Goal: Complete application form: Complete application form

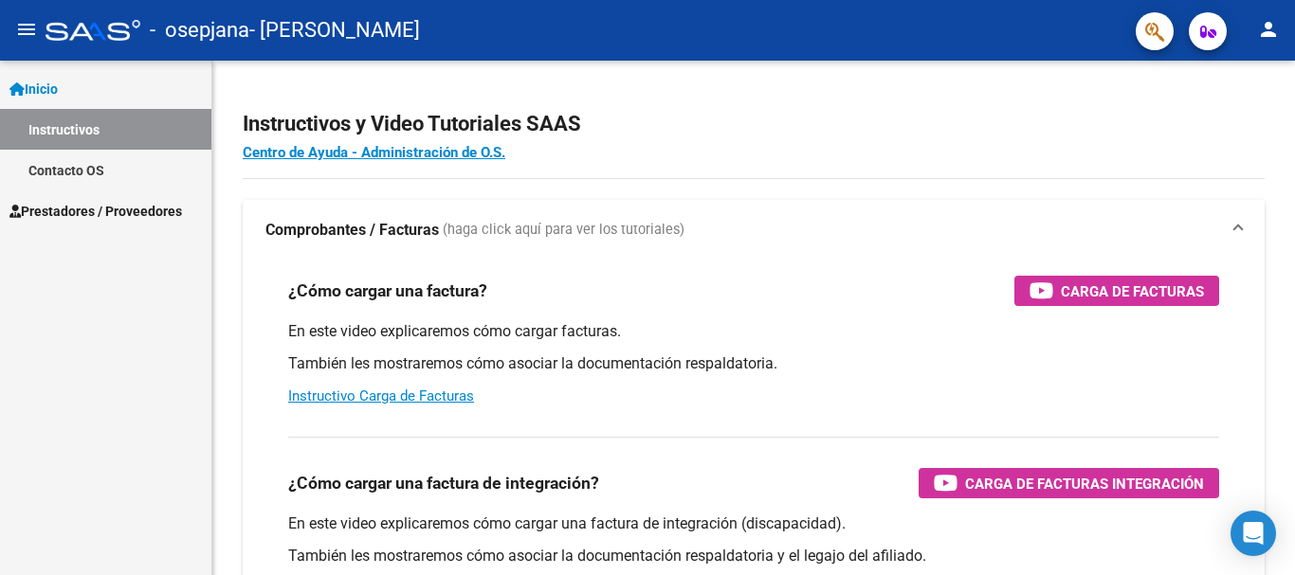
click at [101, 213] on span "Prestadores / Proveedores" at bounding box center [95, 211] width 172 height 21
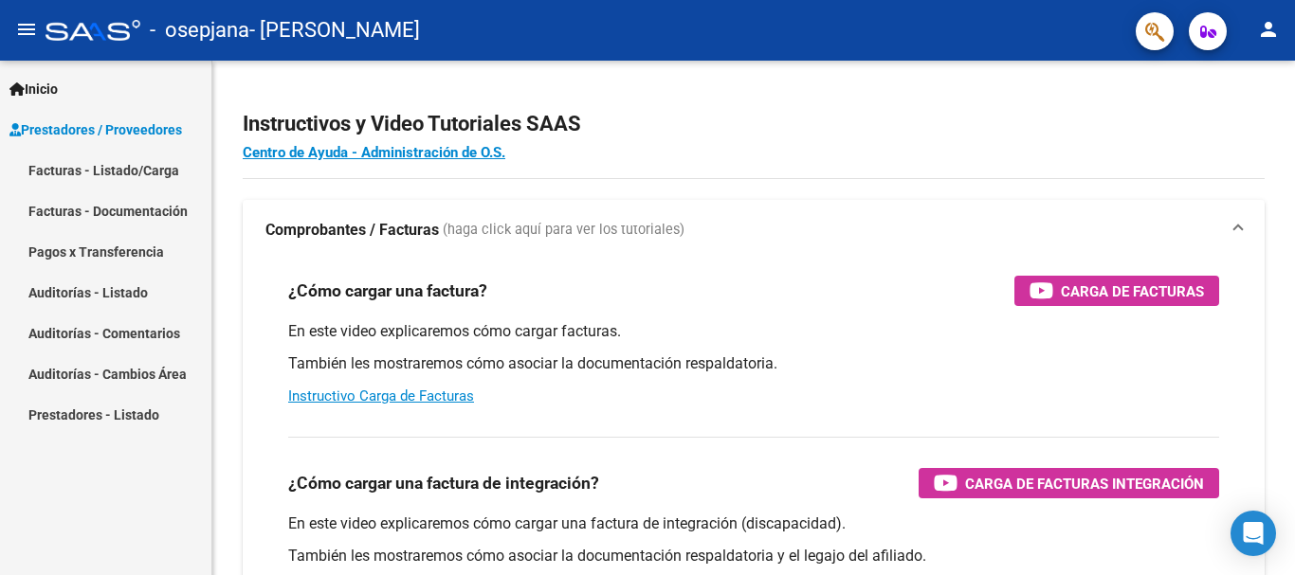
click at [113, 171] on link "Facturas - Listado/Carga" at bounding box center [105, 170] width 211 height 41
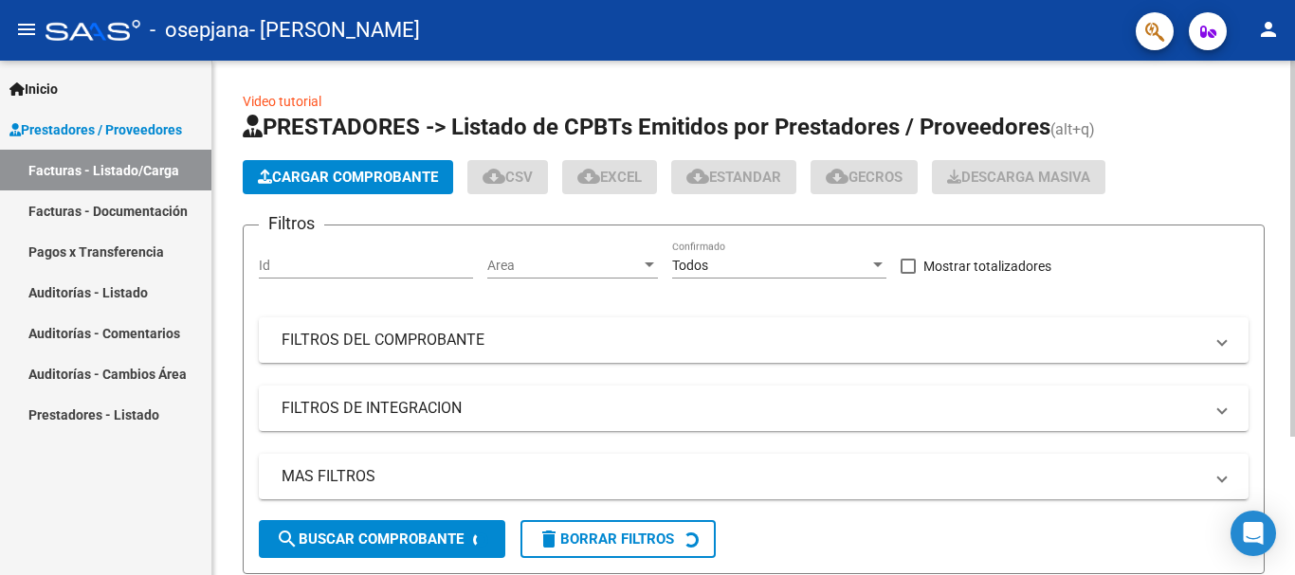
click at [362, 171] on span "Cargar Comprobante" at bounding box center [348, 177] width 180 height 17
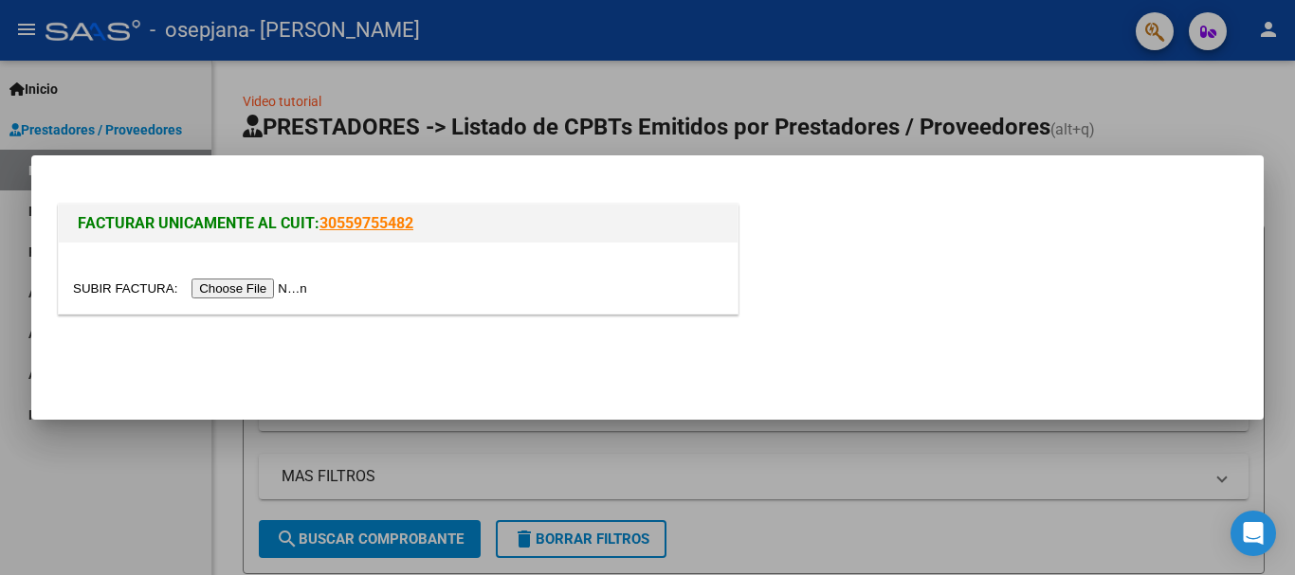
click at [261, 286] on input "file" at bounding box center [193, 289] width 240 height 20
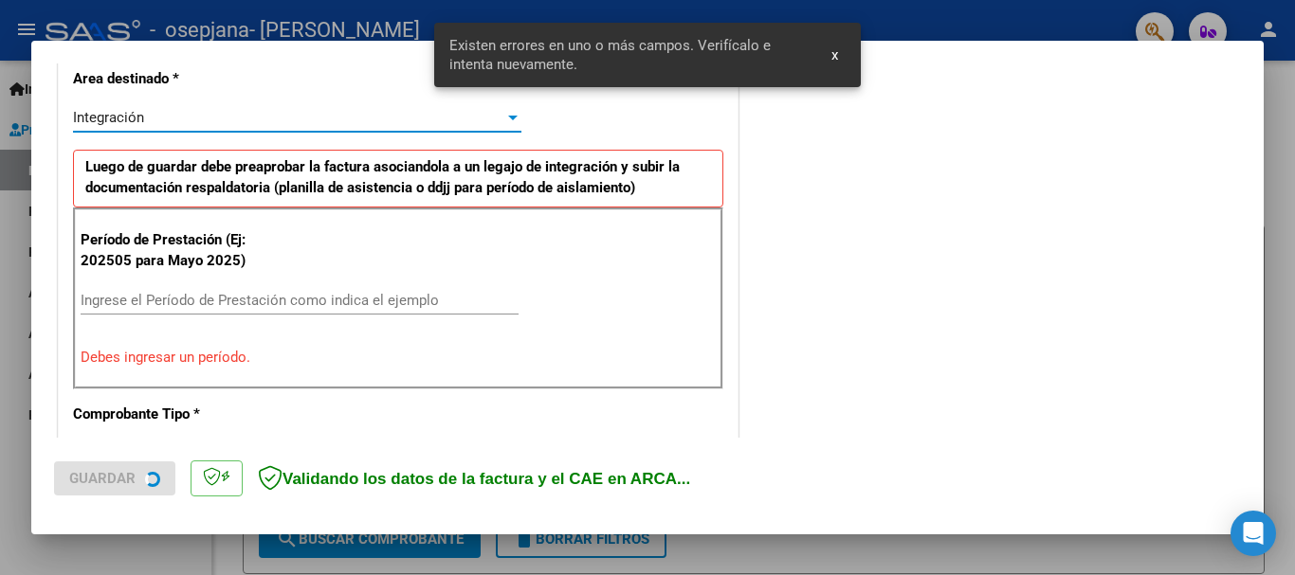
scroll to position [473, 0]
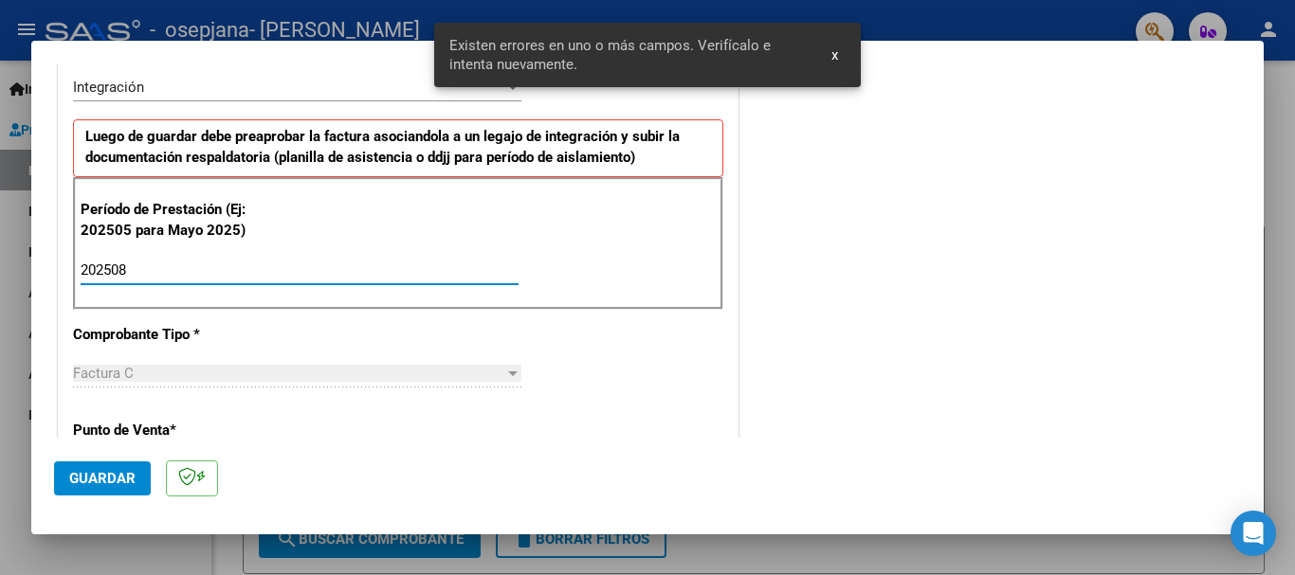
type input "202508"
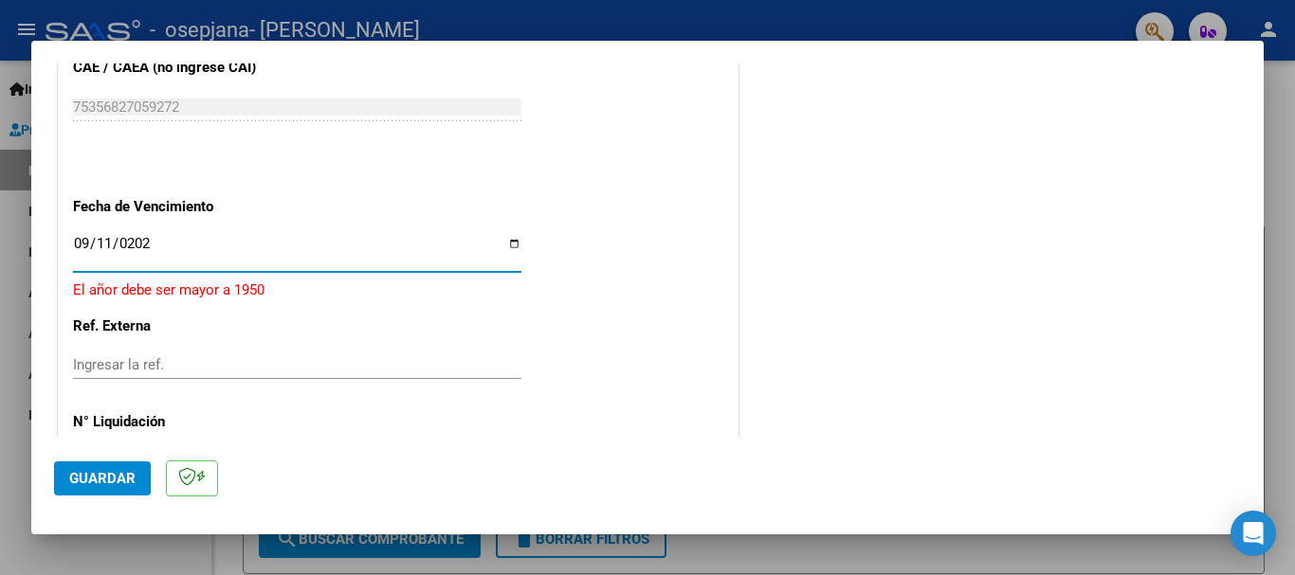
type input "2025-09-11"
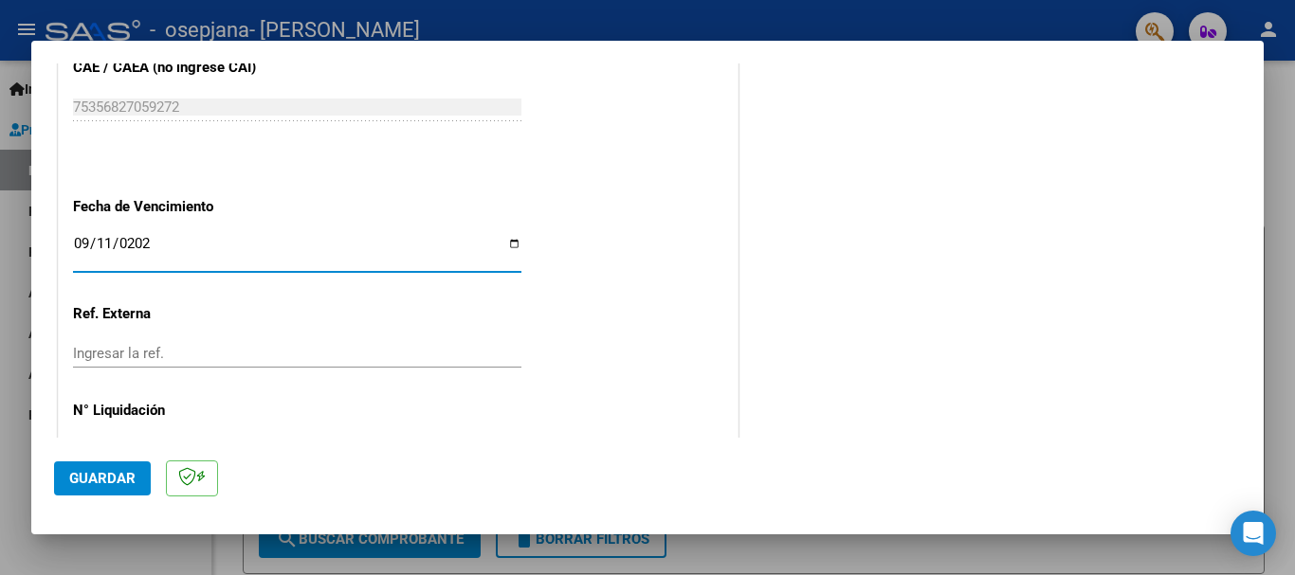
click at [95, 484] on span "Guardar" at bounding box center [102, 478] width 66 height 17
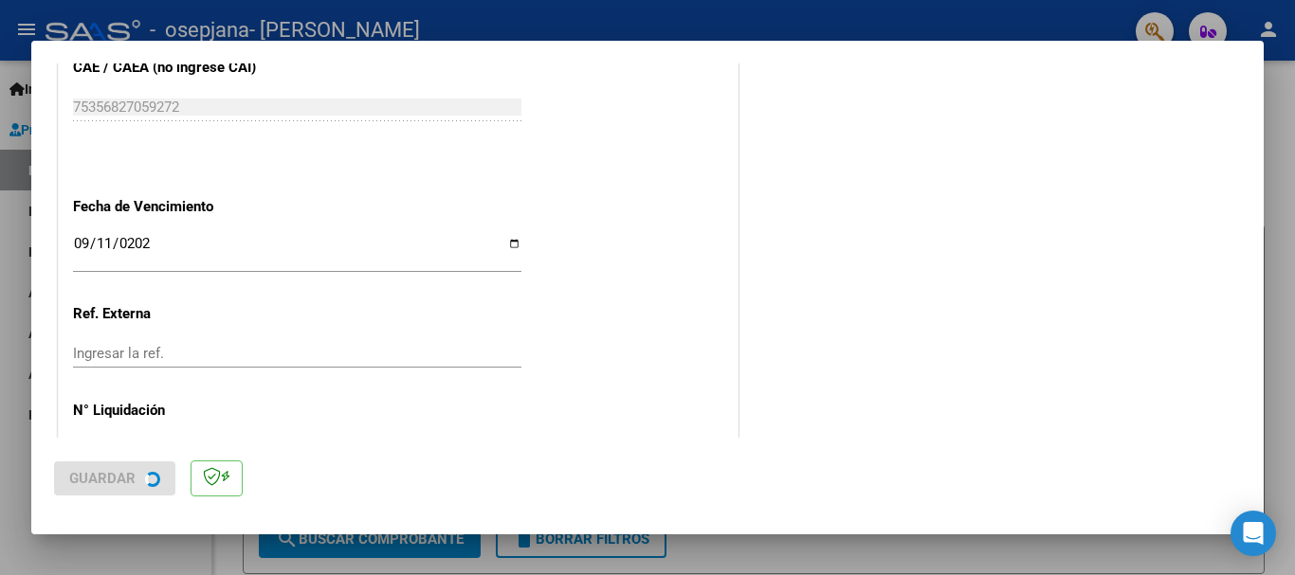
scroll to position [0, 0]
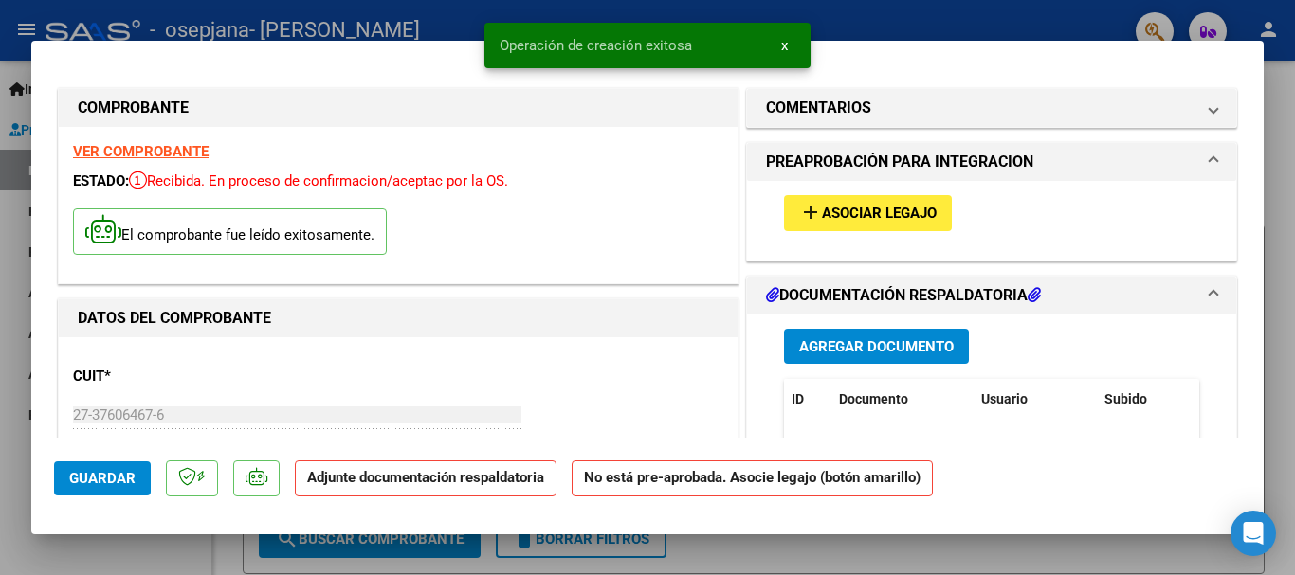
click at [879, 222] on span "Asociar Legajo" at bounding box center [879, 214] width 115 height 17
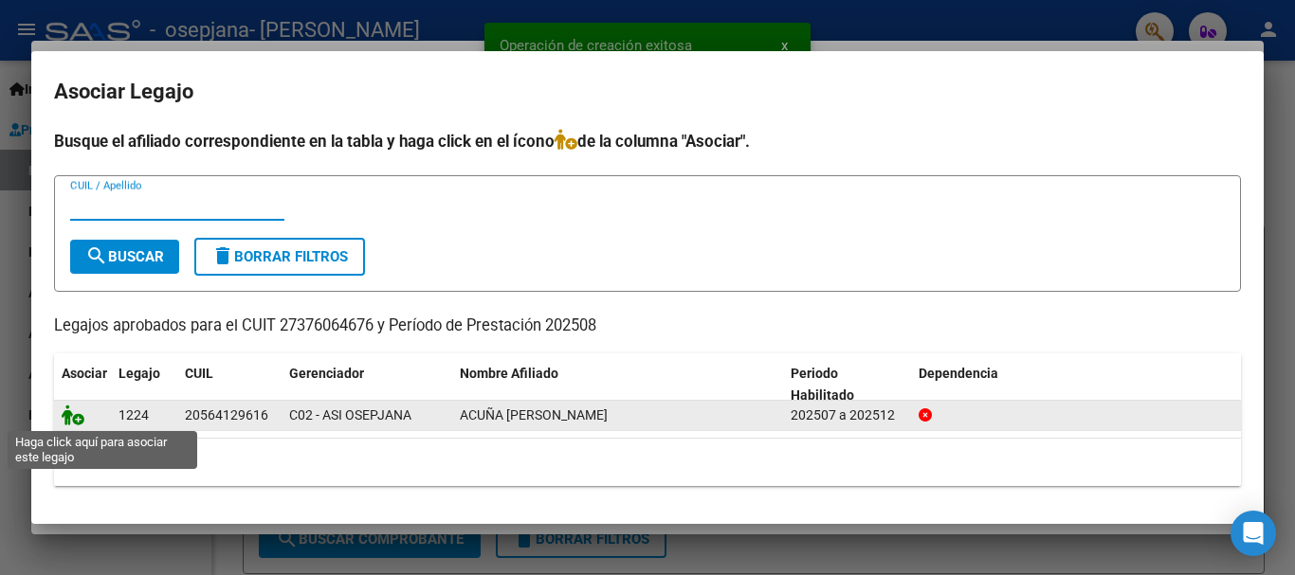
click at [78, 416] on icon at bounding box center [73, 415] width 23 height 21
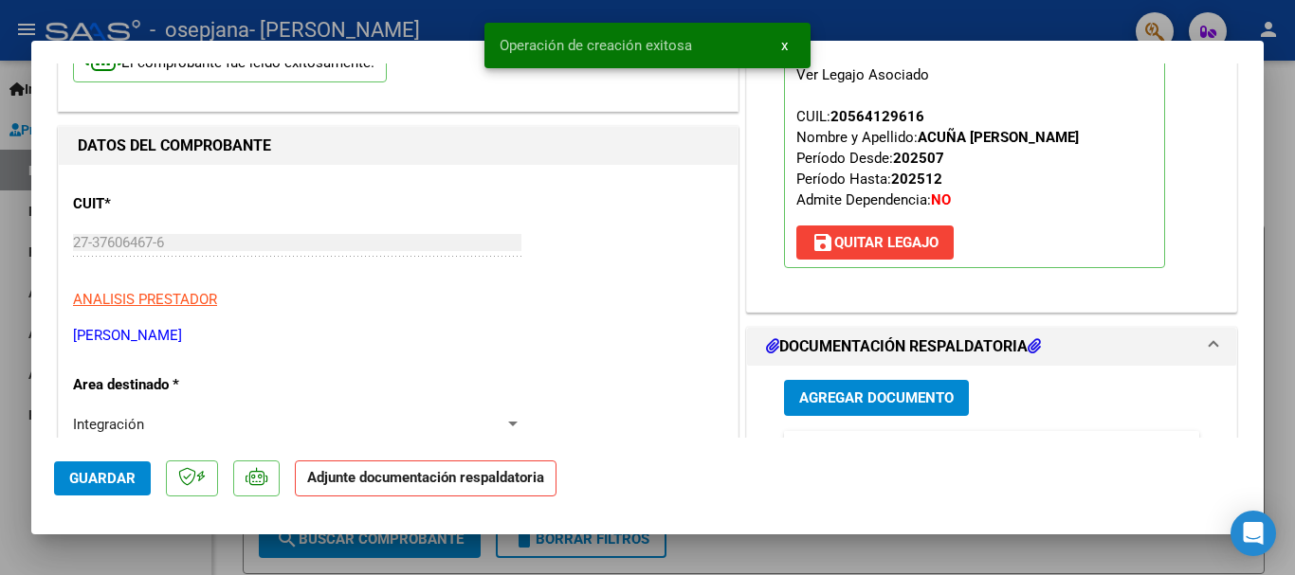
scroll to position [190, 0]
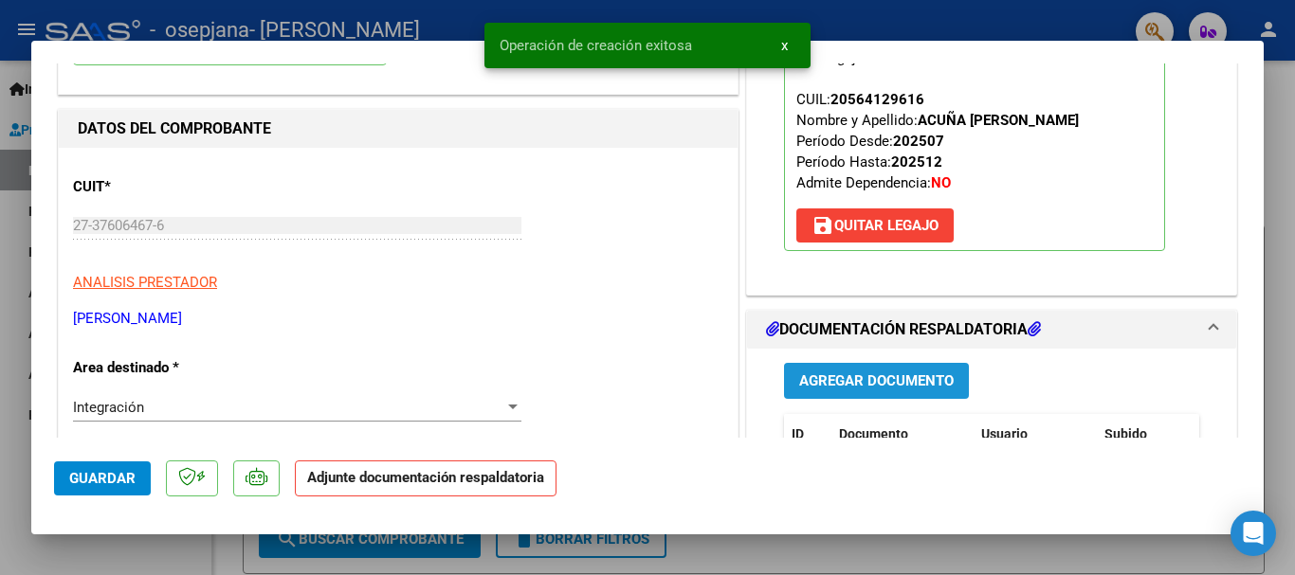
click at [899, 389] on span "Agregar Documento" at bounding box center [876, 381] width 154 height 17
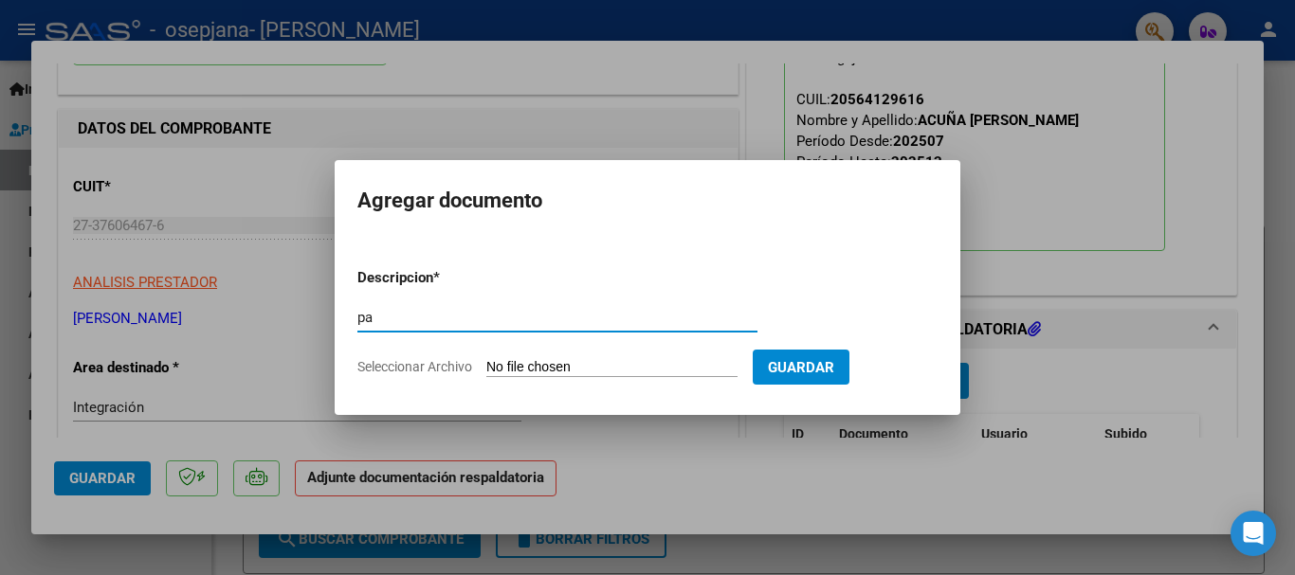
type input "p"
type input "PA"
click at [599, 357] on form "Descripcion * PA Escriba aquí una descripcion Seleccionar Archivo Guardar" at bounding box center [647, 322] width 580 height 138
click at [597, 366] on input "Seleccionar Archivo" at bounding box center [611, 368] width 251 height 18
type input "C:\fakepath\ACUÑA IGNACIO - PSI.pdf"
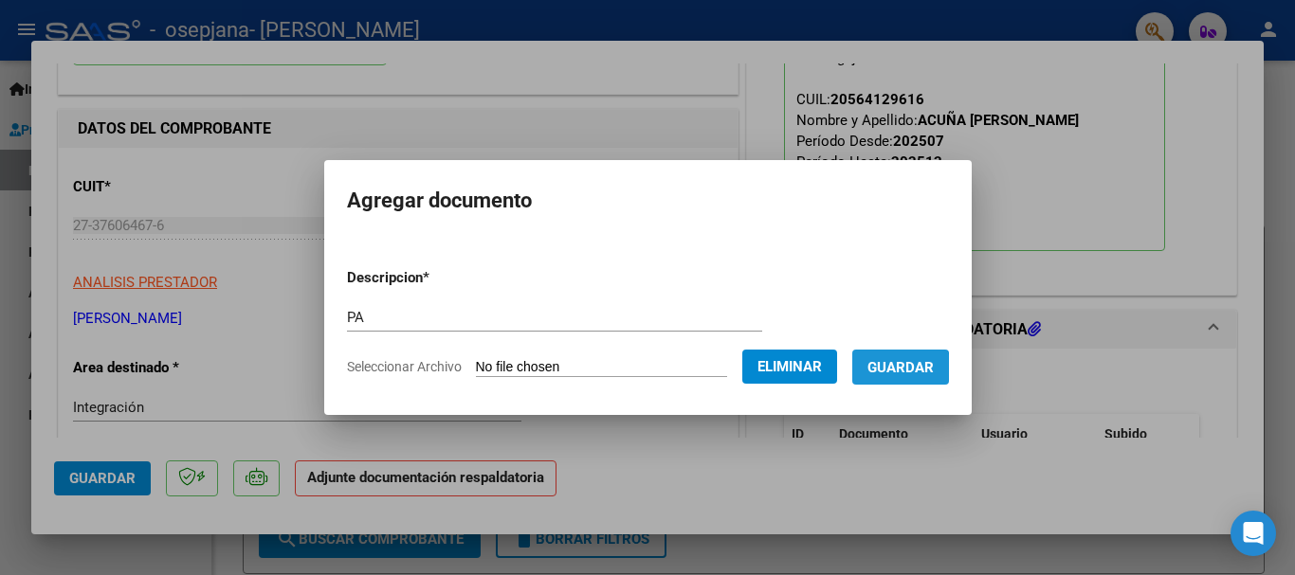
click at [898, 376] on button "Guardar" at bounding box center [900, 367] width 97 height 35
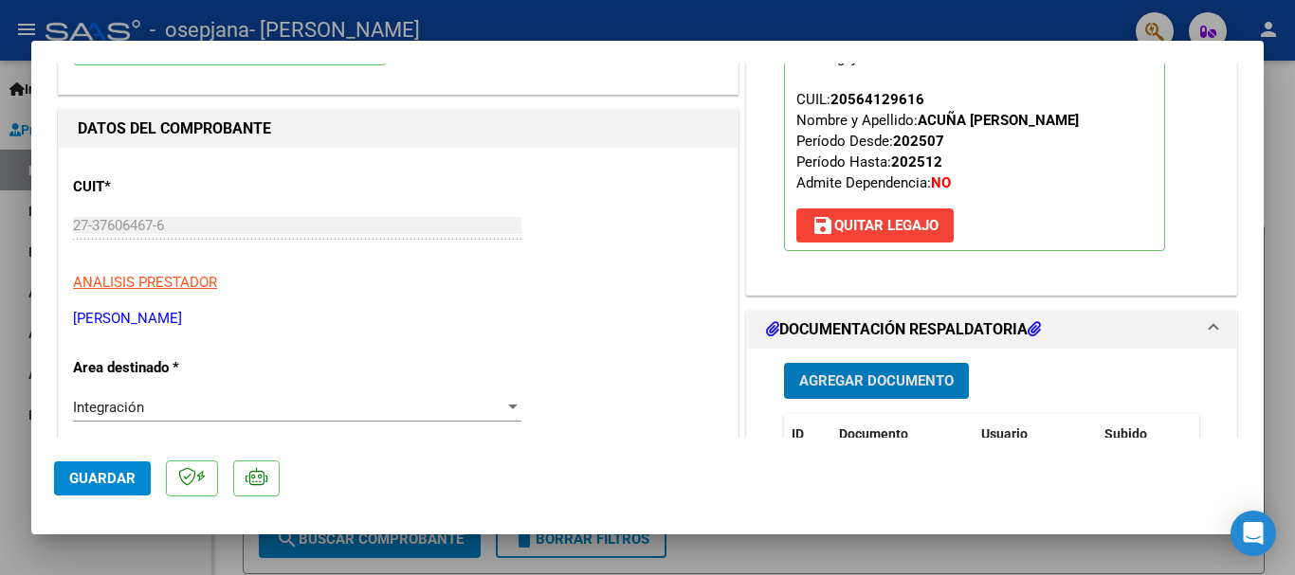
click at [83, 480] on span "Guardar" at bounding box center [102, 478] width 66 height 17
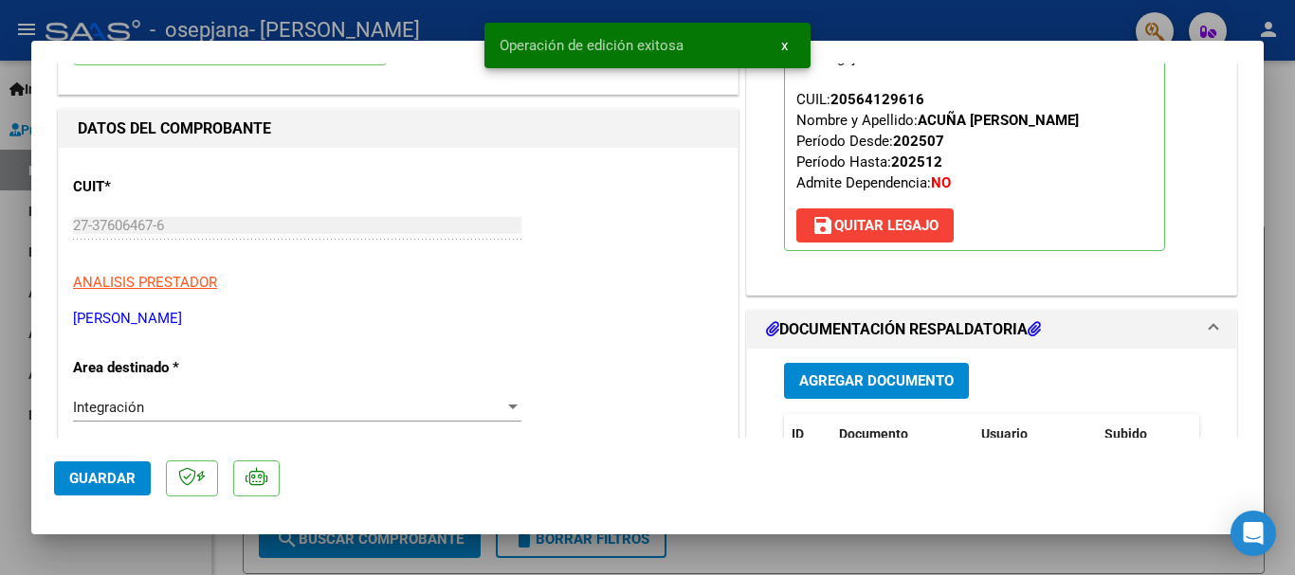
click at [173, 551] on div at bounding box center [647, 287] width 1295 height 575
type input "$ 0,00"
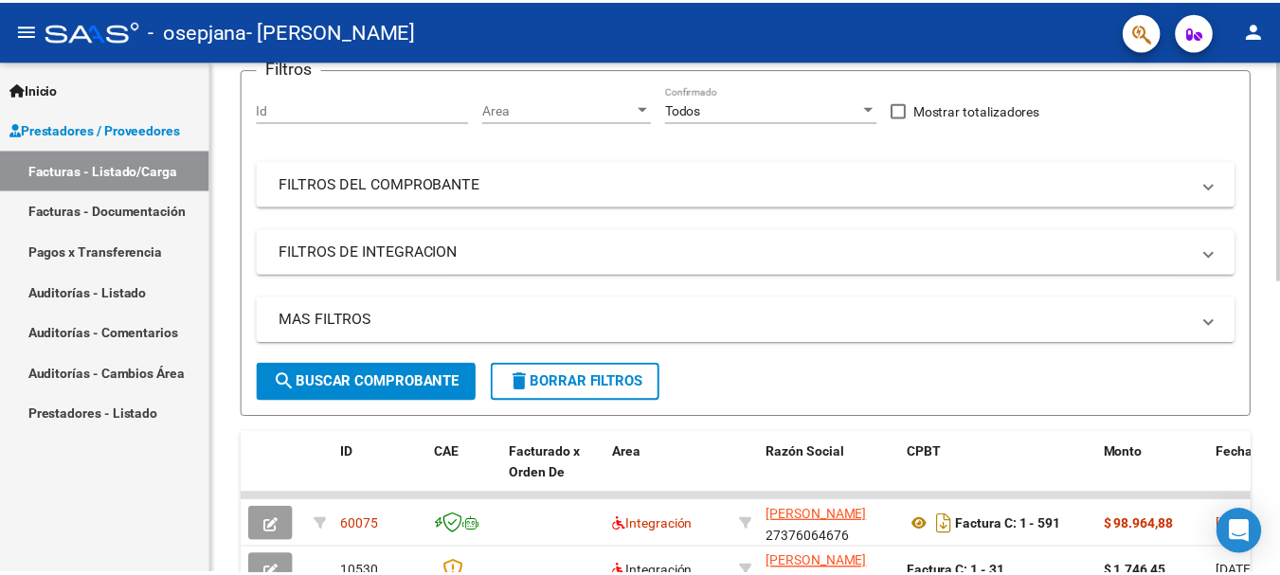
scroll to position [0, 0]
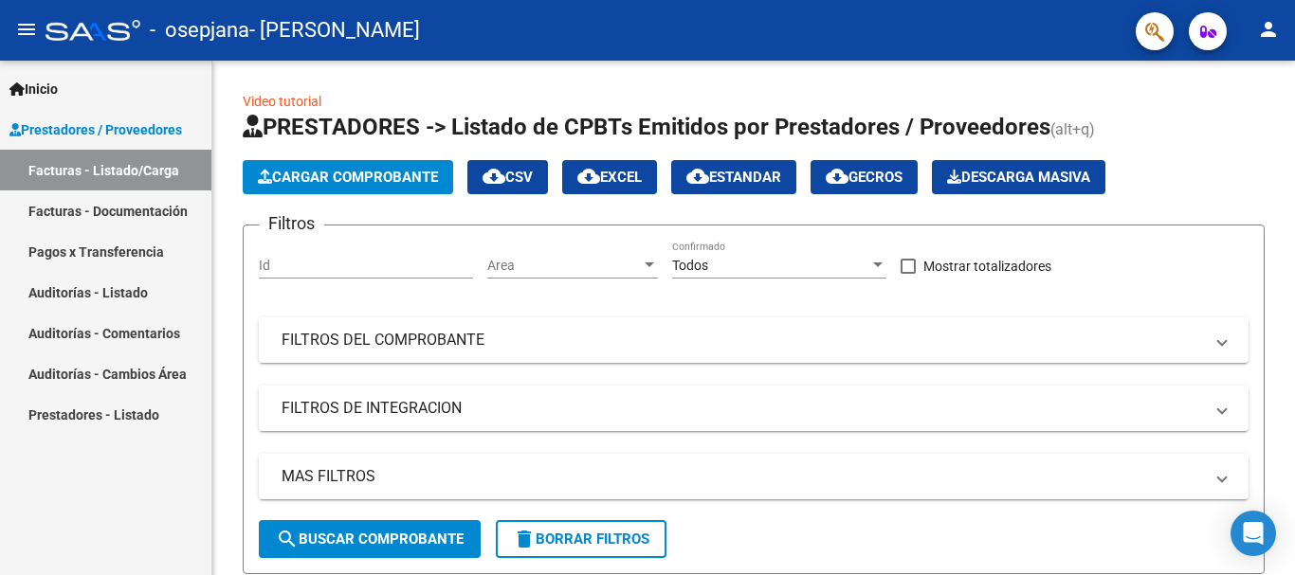
click at [1265, 37] on mat-icon "person" at bounding box center [1268, 29] width 23 height 23
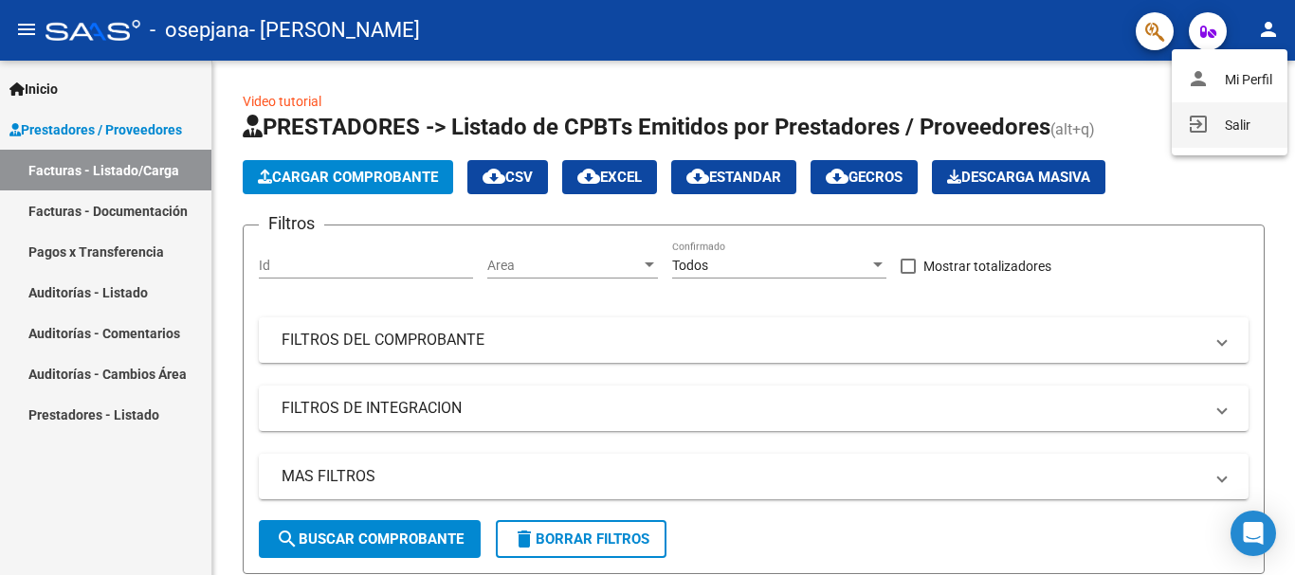
click at [1222, 127] on button "exit_to_app Salir" at bounding box center [1229, 124] width 116 height 45
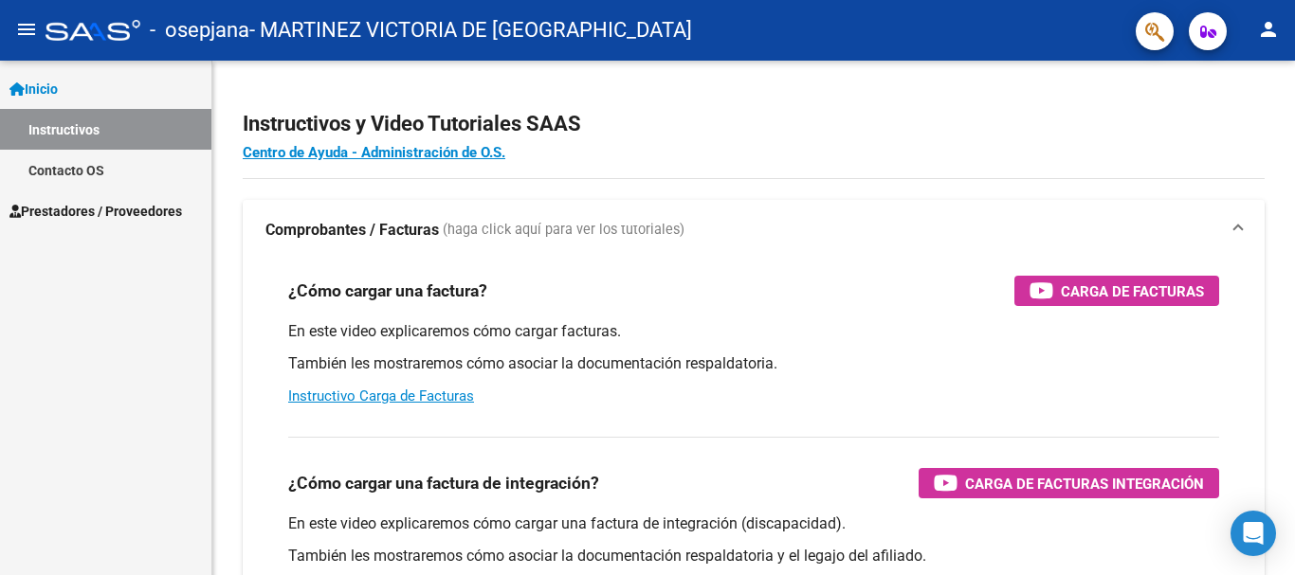
click at [108, 223] on link "Prestadores / Proveedores" at bounding box center [105, 211] width 211 height 41
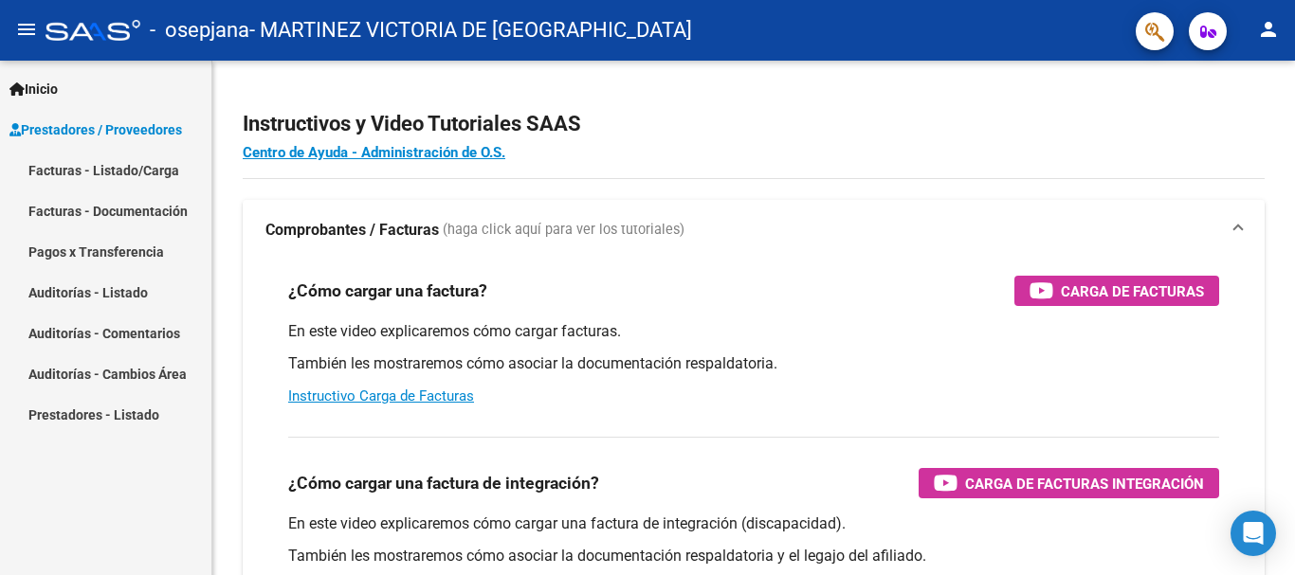
click at [151, 166] on link "Facturas - Listado/Carga" at bounding box center [105, 170] width 211 height 41
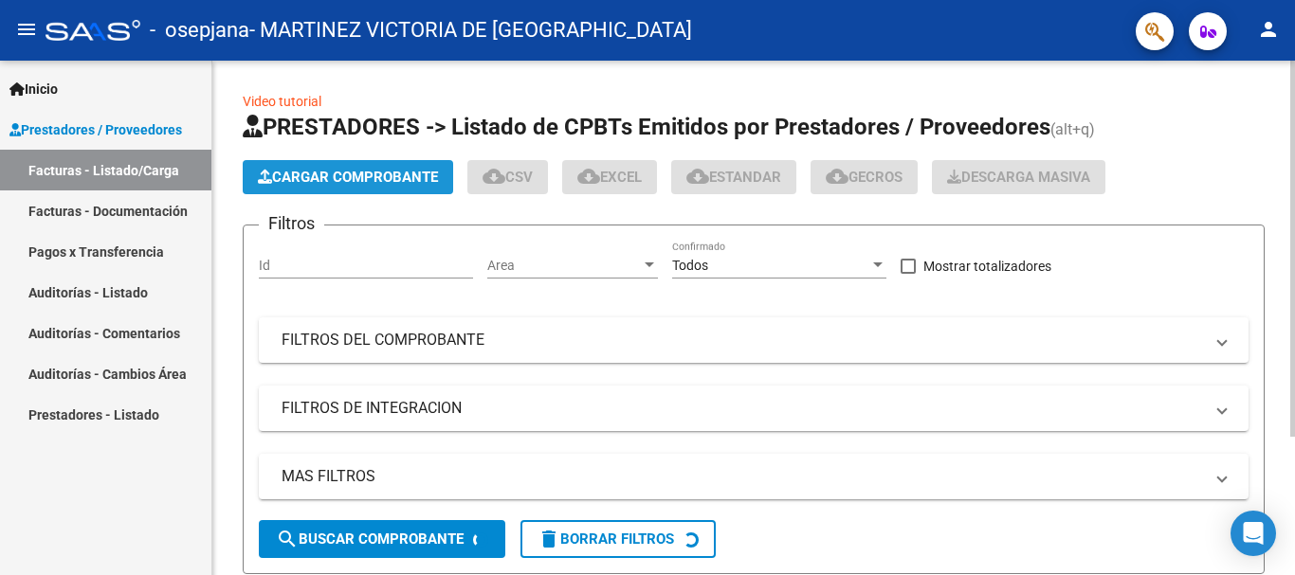
click at [386, 187] on button "Cargar Comprobante" at bounding box center [348, 177] width 210 height 34
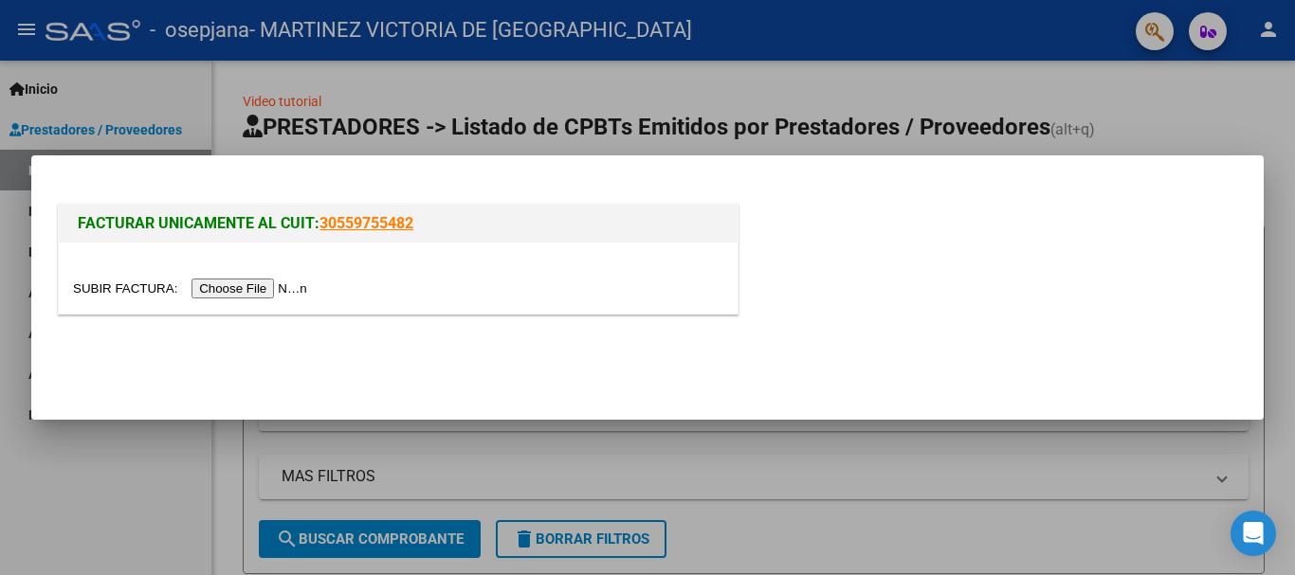
click at [255, 293] on input "file" at bounding box center [193, 289] width 240 height 20
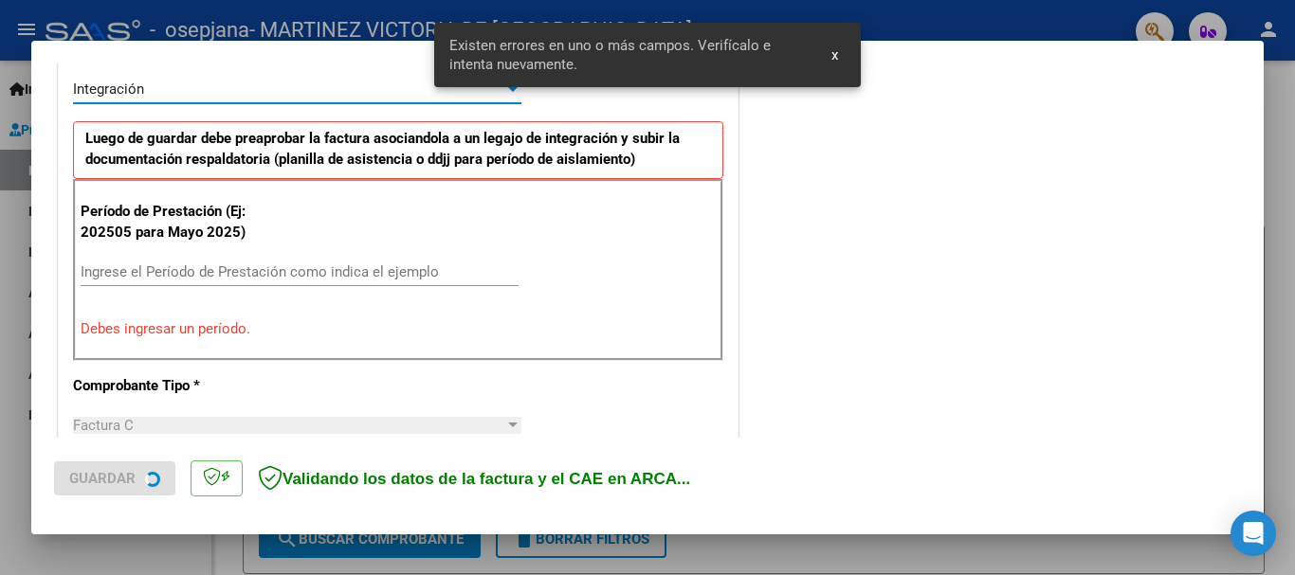
scroll to position [473, 0]
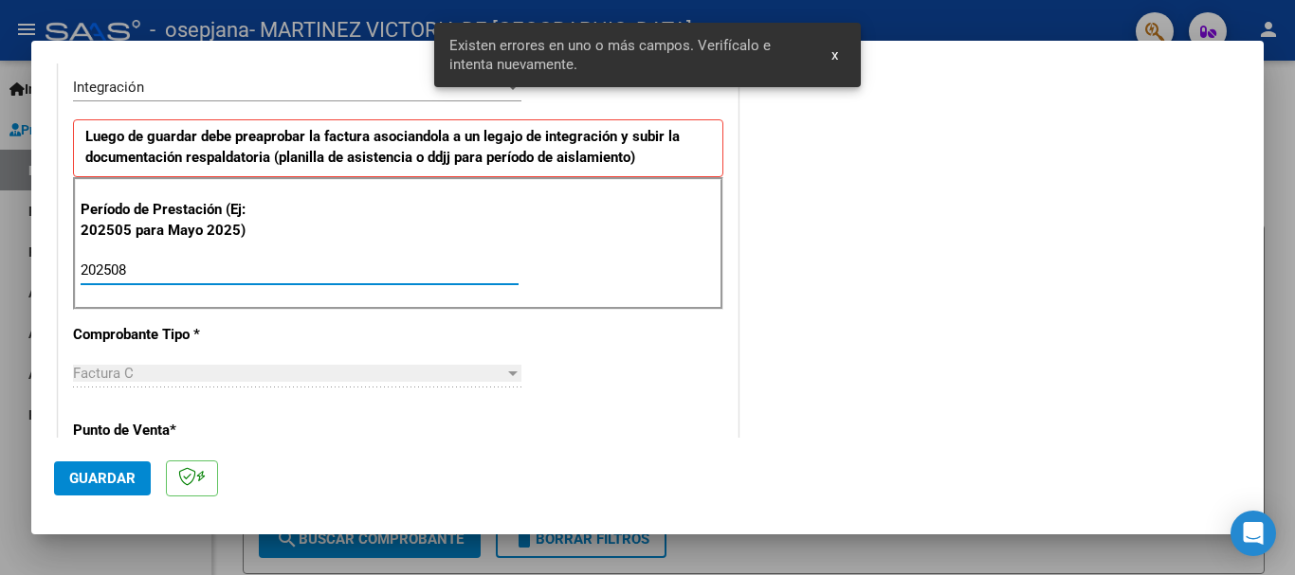
type input "202508"
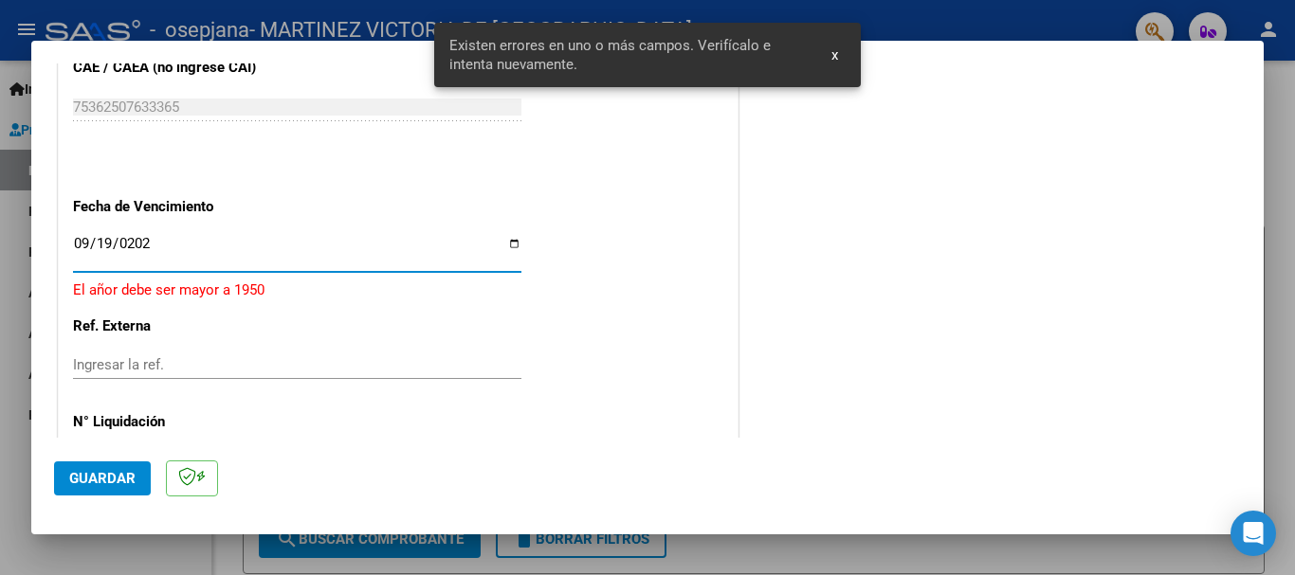
type input "[DATE]"
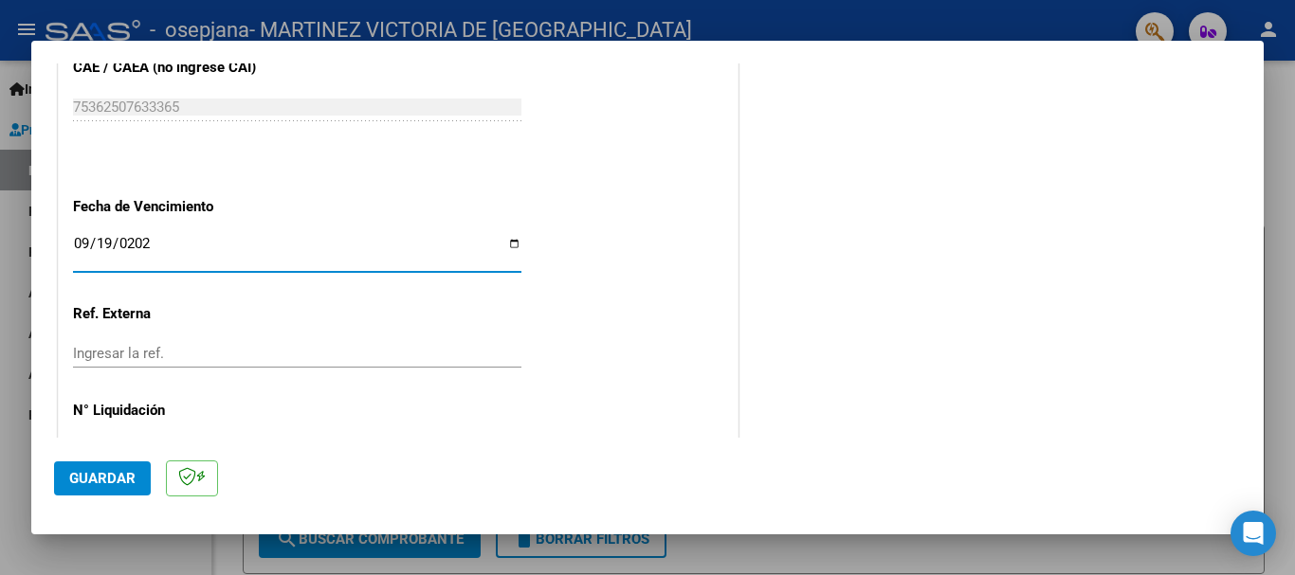
click at [128, 480] on span "Guardar" at bounding box center [102, 478] width 66 height 17
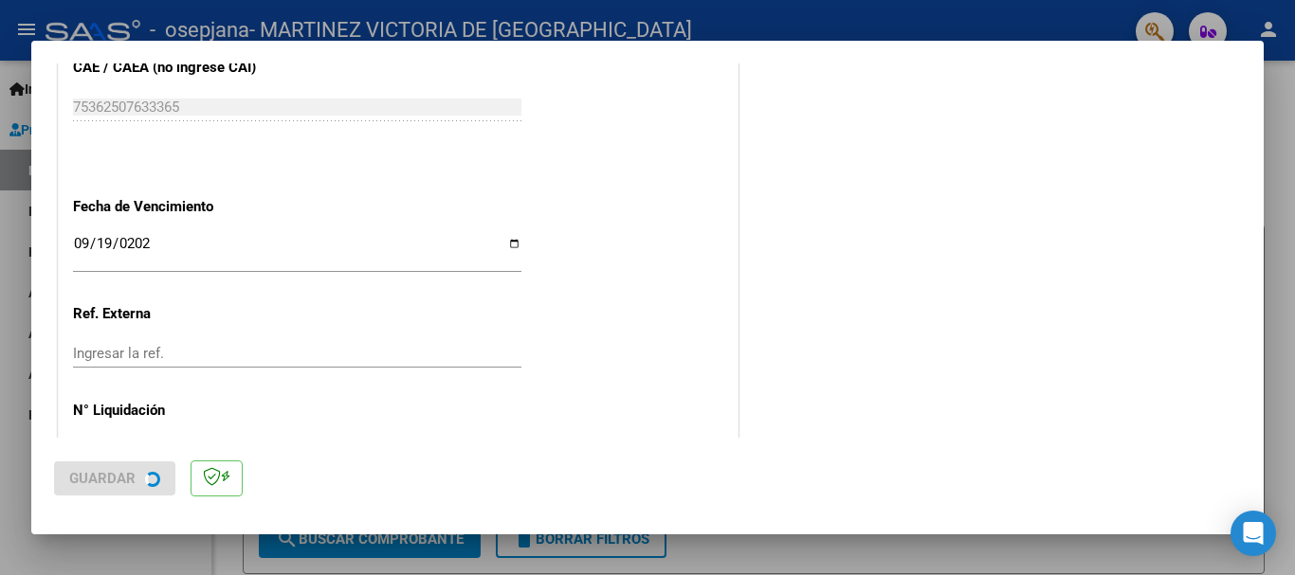
scroll to position [0, 0]
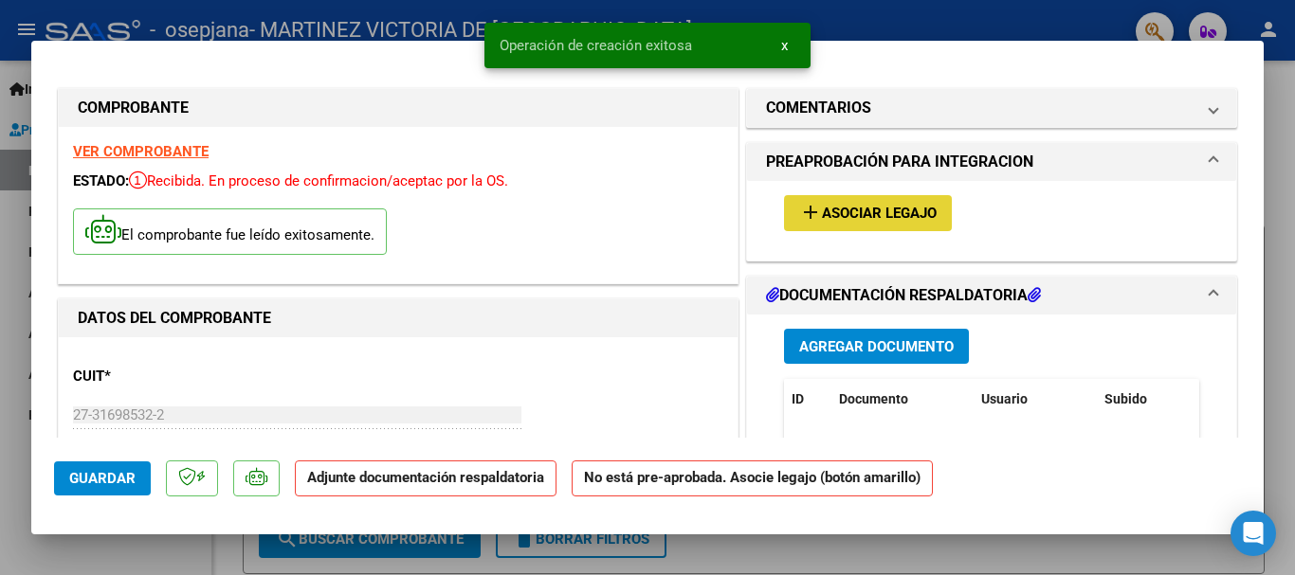
click at [918, 216] on span "Asociar Legajo" at bounding box center [879, 214] width 115 height 17
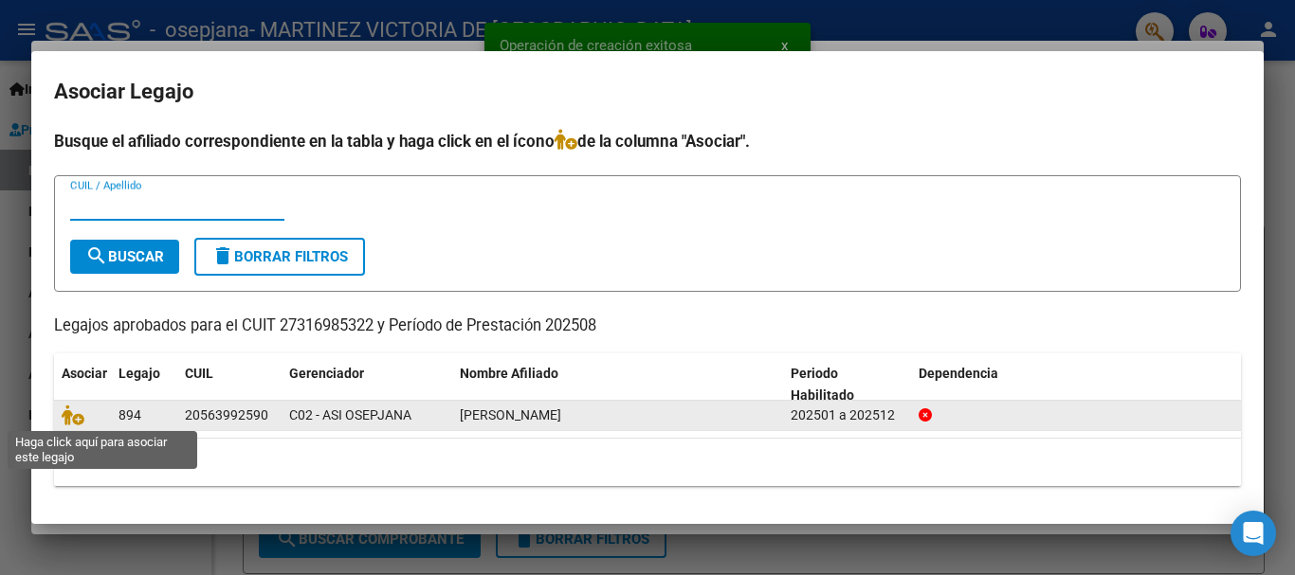
click at [84, 420] on span at bounding box center [76, 415] width 28 height 15
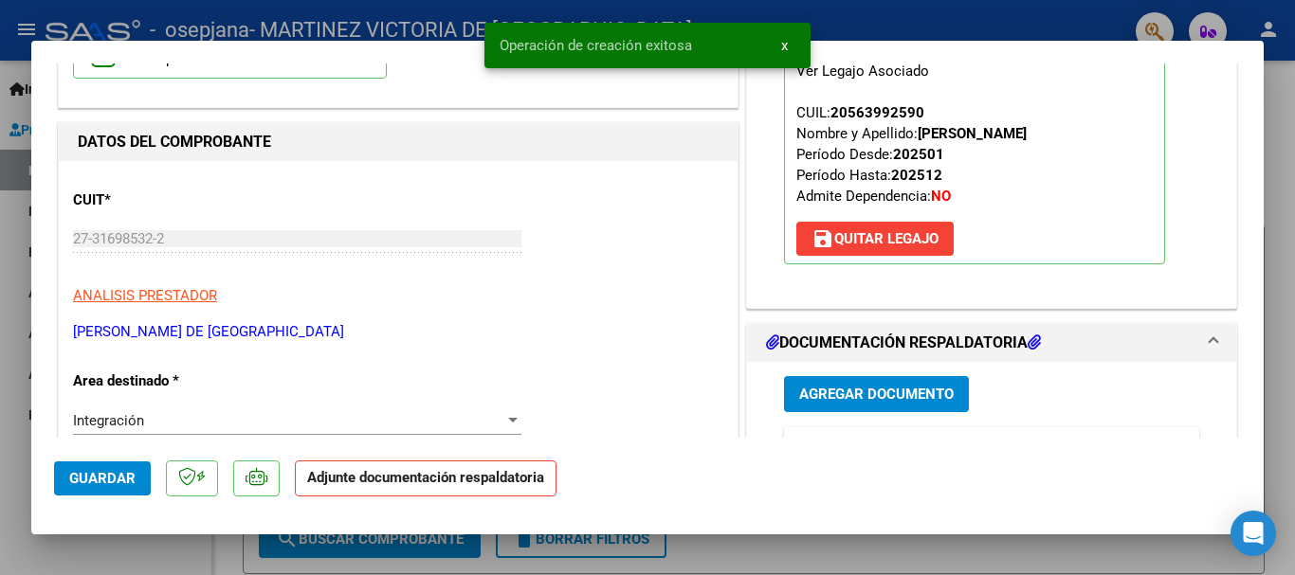
scroll to position [190, 0]
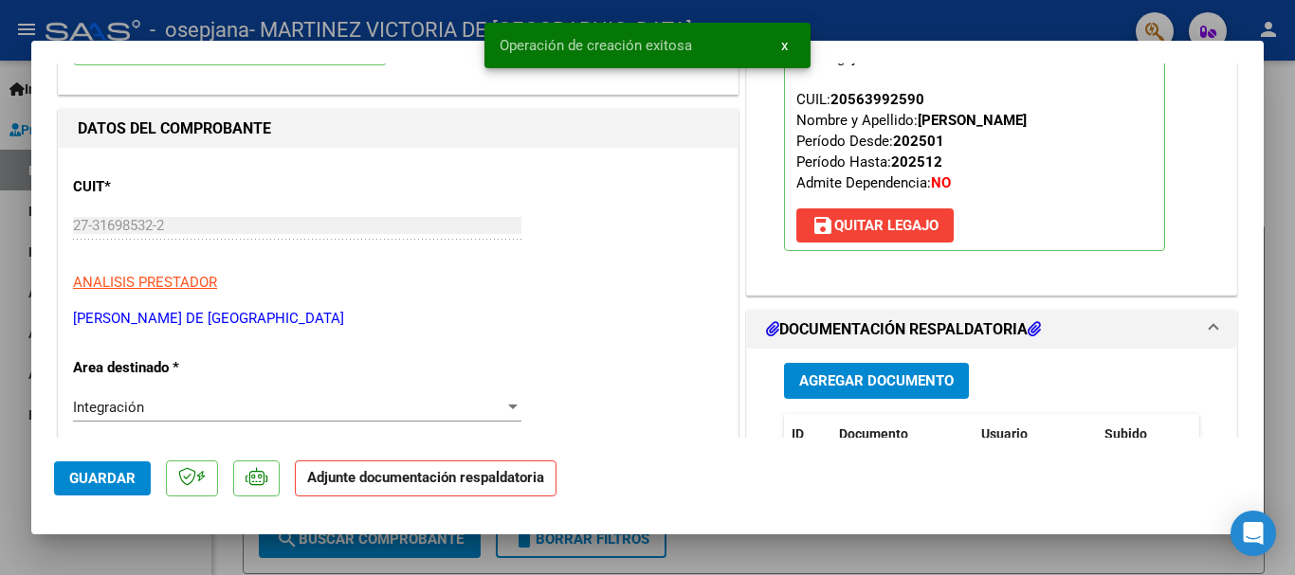
click at [914, 387] on span "Agregar Documento" at bounding box center [876, 381] width 154 height 17
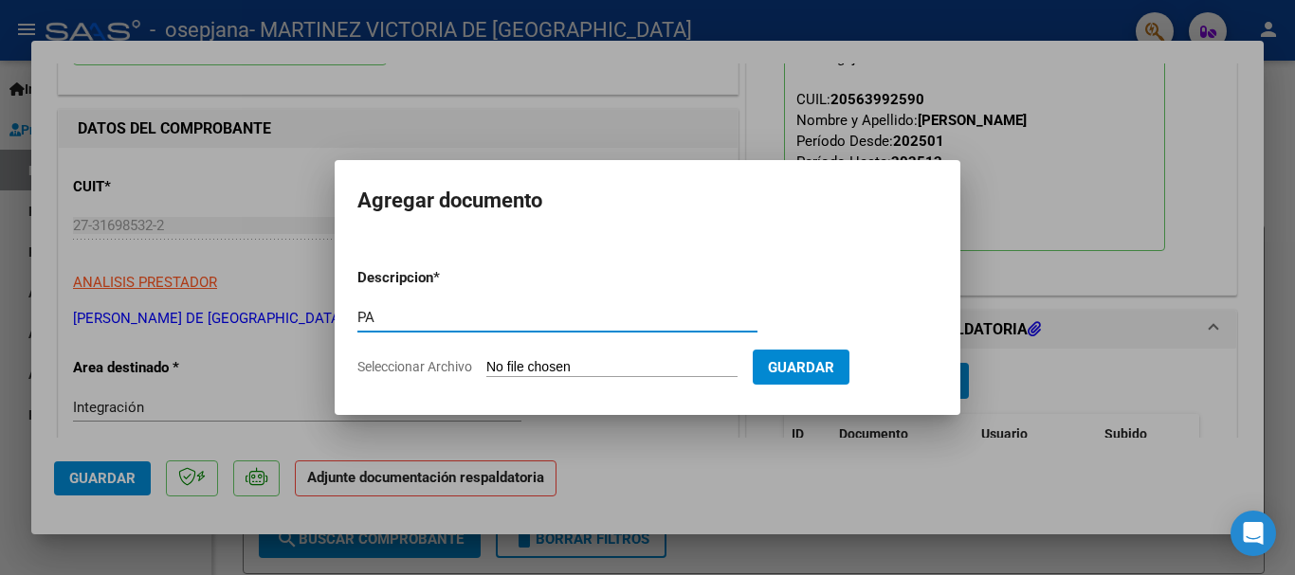
type input "PA"
click at [597, 371] on input "Seleccionar Archivo" at bounding box center [611, 368] width 251 height 18
type input "C:\fakepath\[PERSON_NAME] - TO.pdf"
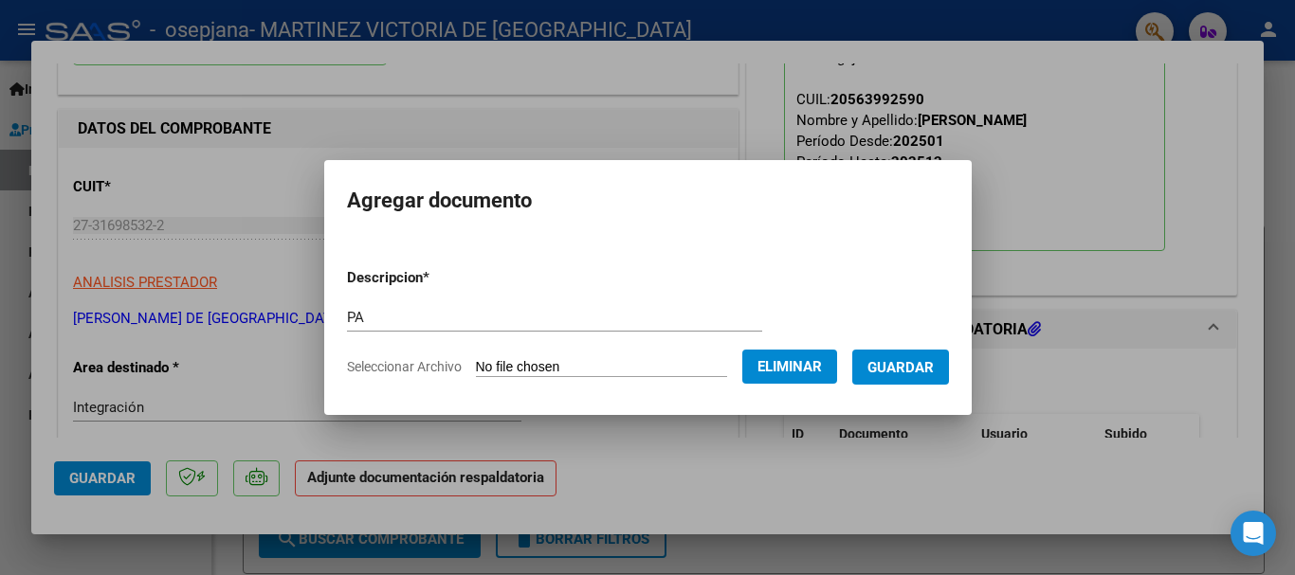
click at [923, 377] on button "Guardar" at bounding box center [900, 367] width 97 height 35
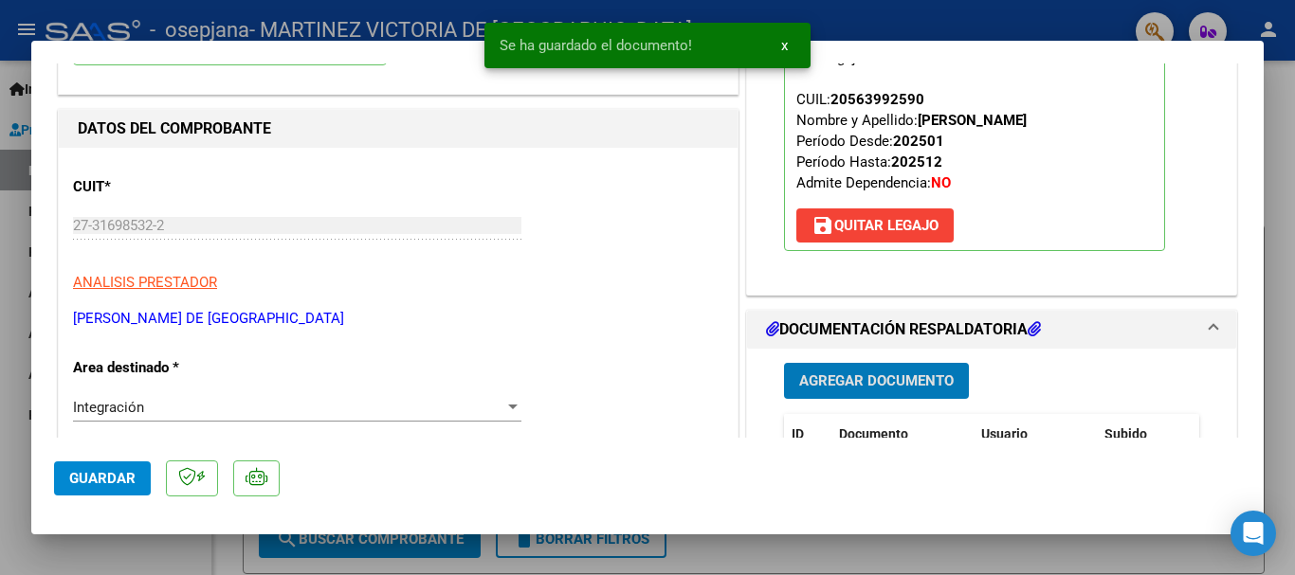
click at [101, 484] on span "Guardar" at bounding box center [102, 478] width 66 height 17
click at [154, 553] on div at bounding box center [647, 287] width 1295 height 575
type input "$ 0,00"
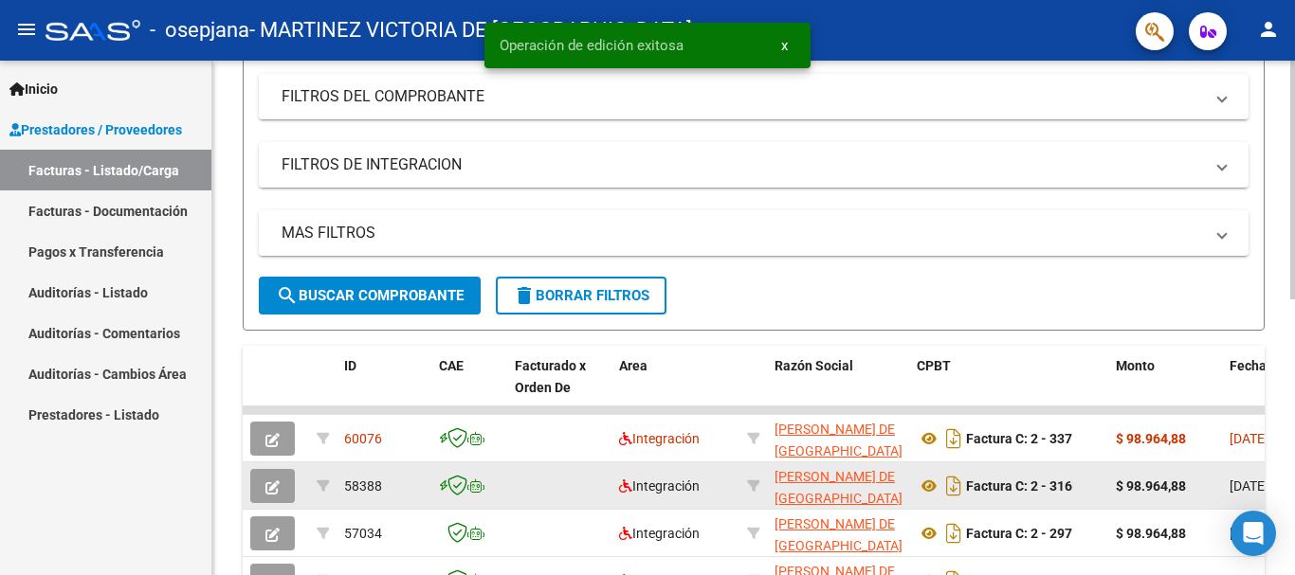
scroll to position [284, 0]
